Goal: Communication & Community: Answer question/provide support

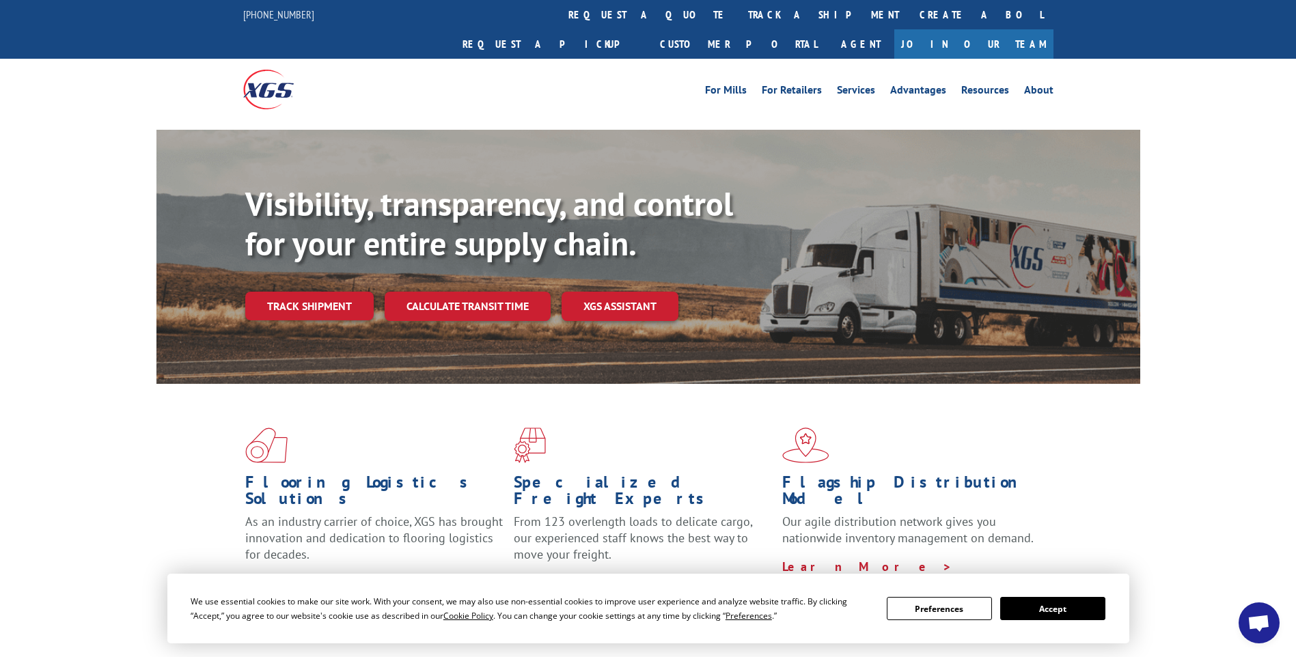
click at [1257, 618] on span "Open chat" at bounding box center [1259, 624] width 23 height 19
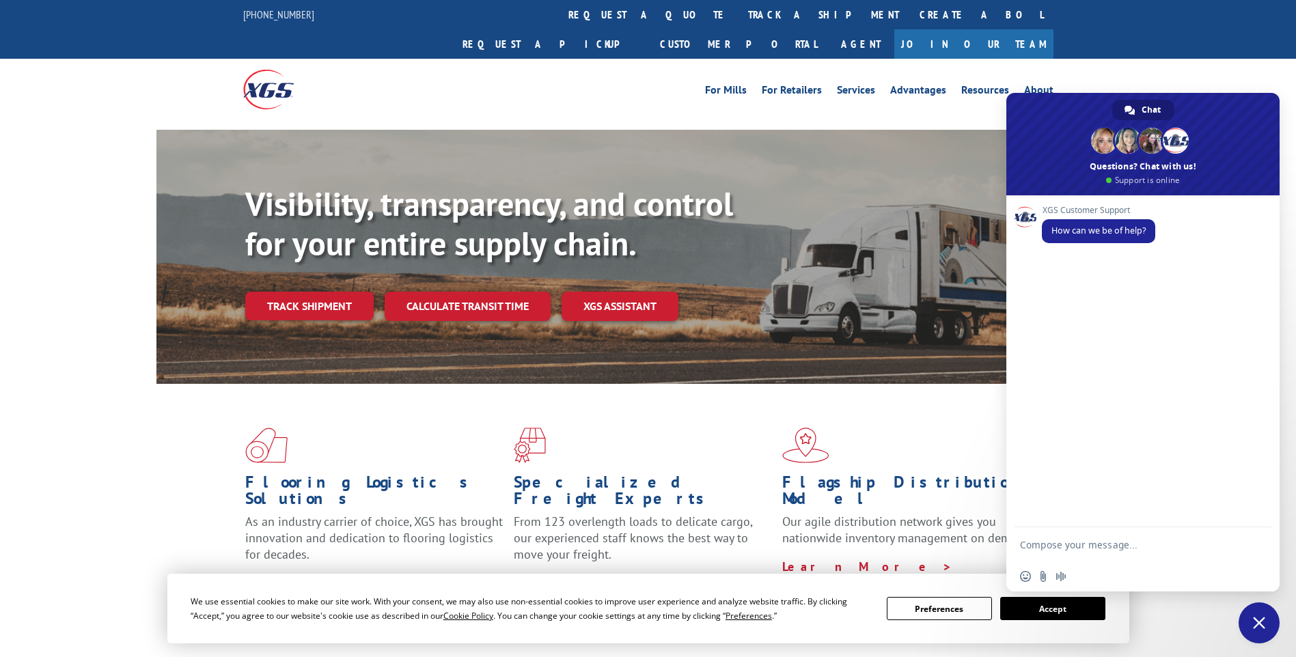
click at [1044, 544] on textarea "Compose your message..." at bounding box center [1129, 545] width 219 height 34
paste textarea "BG994968425"
type textarea "Hello, could we please get PRO# for shipment pu# BG994968425"
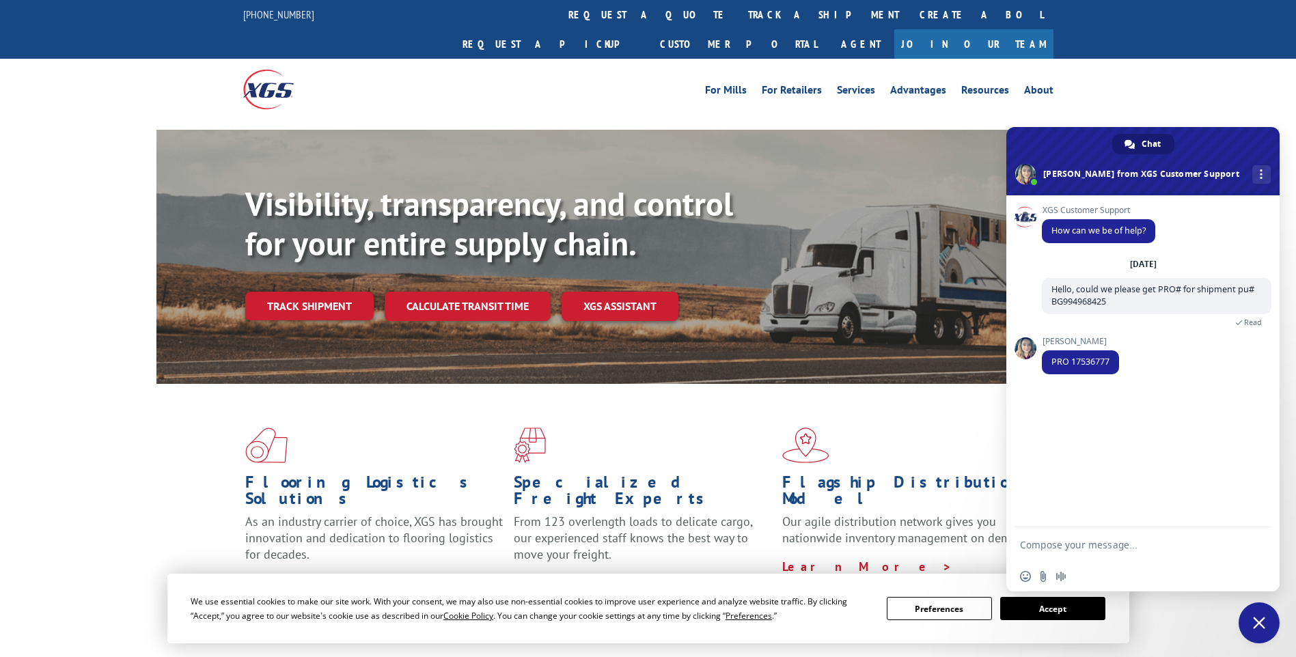
click at [1094, 545] on textarea "Compose your message..." at bounding box center [1129, 545] width 219 height 34
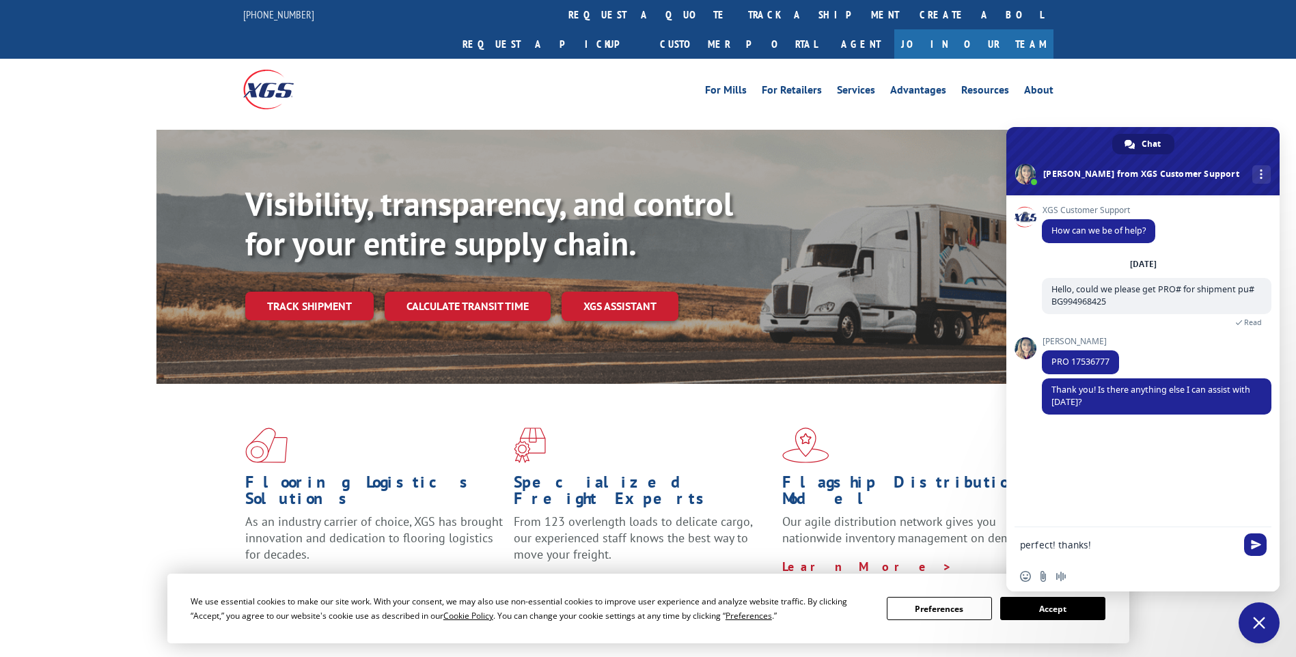
type textarea "perfect! thanks"
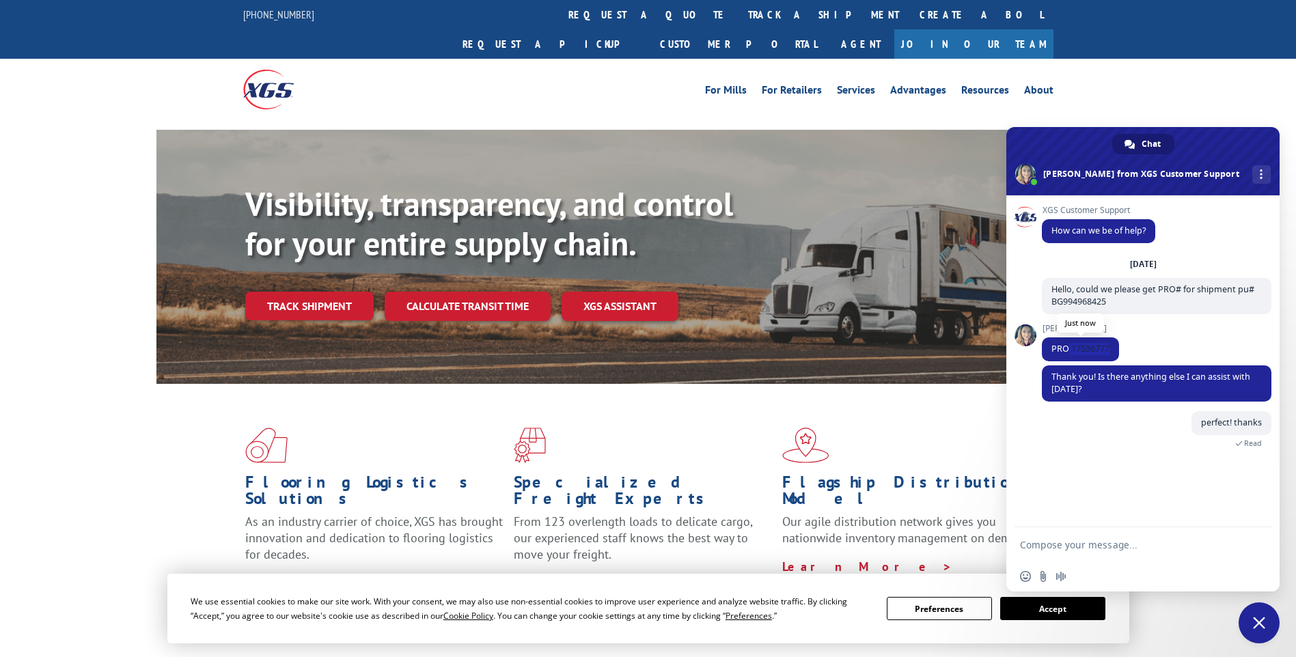
drag, startPoint x: 1111, startPoint y: 347, endPoint x: 1069, endPoint y: 349, distance: 41.7
click at [1069, 349] on span "PRO 17536777" at bounding box center [1080, 350] width 77 height 24
copy span "17536777"
